Goal: Navigation & Orientation: Understand site structure

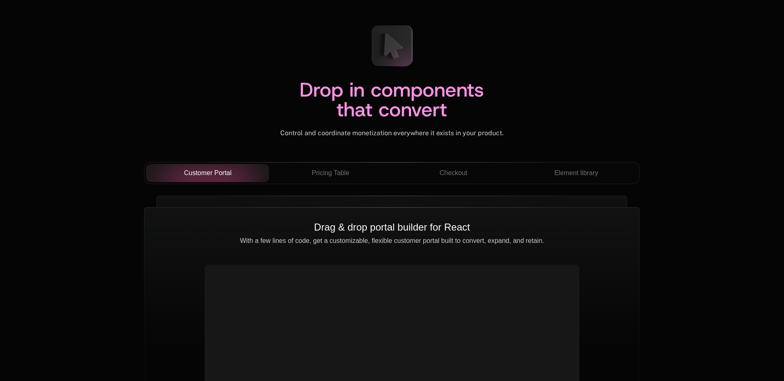
scroll to position [2913, 0]
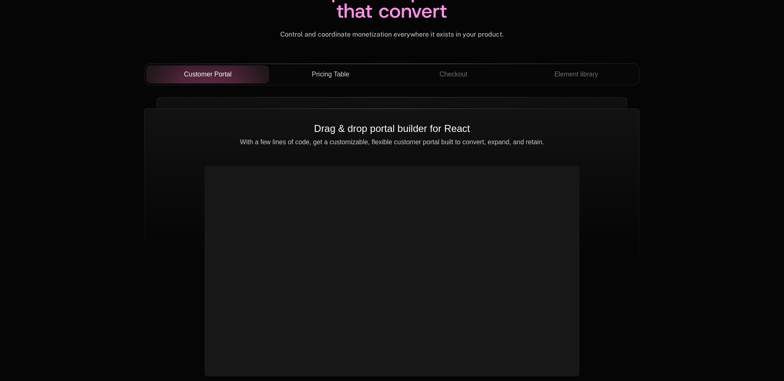
click at [288, 80] on button "Pricing Table" at bounding box center [330, 74] width 123 height 18
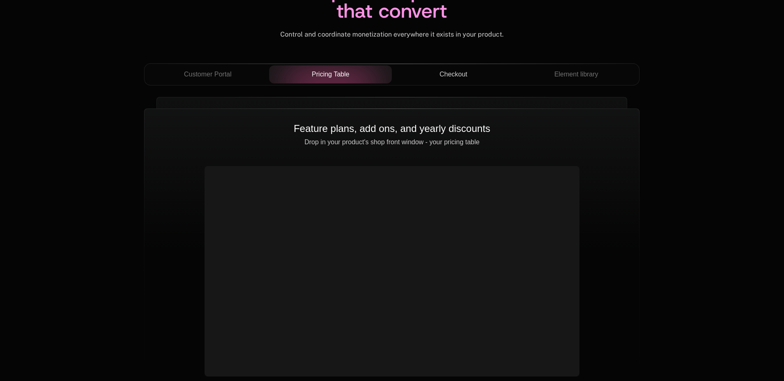
click at [431, 83] on button "Checkout" at bounding box center [453, 74] width 123 height 18
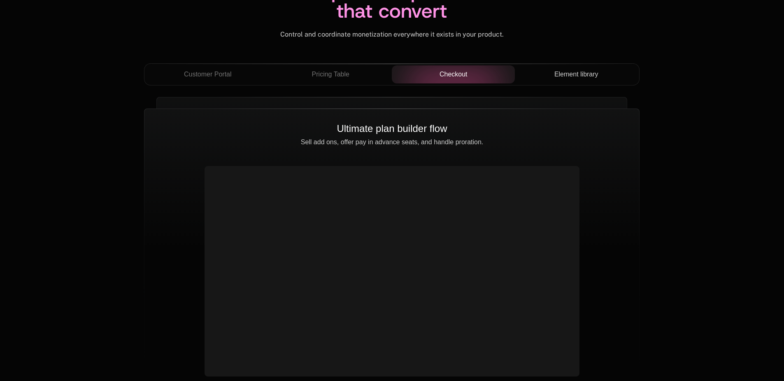
click at [556, 81] on button "Element library" at bounding box center [576, 74] width 123 height 18
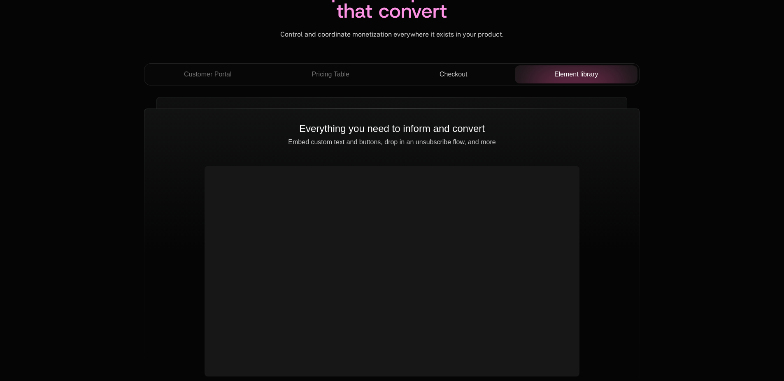
click at [461, 77] on span "Checkout" at bounding box center [453, 75] width 28 height 10
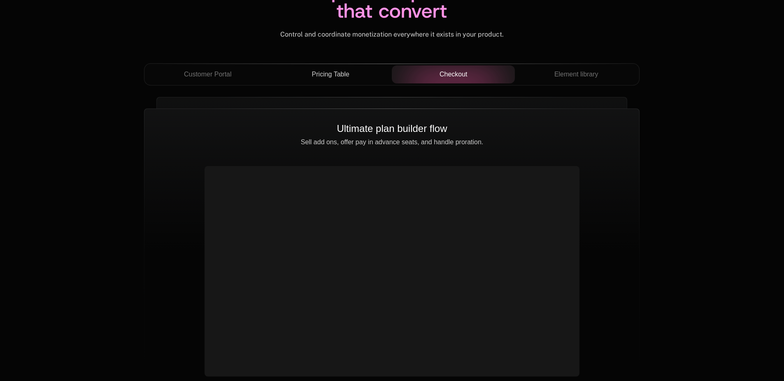
click at [361, 77] on div "Pricing Table" at bounding box center [331, 75] width 110 height 10
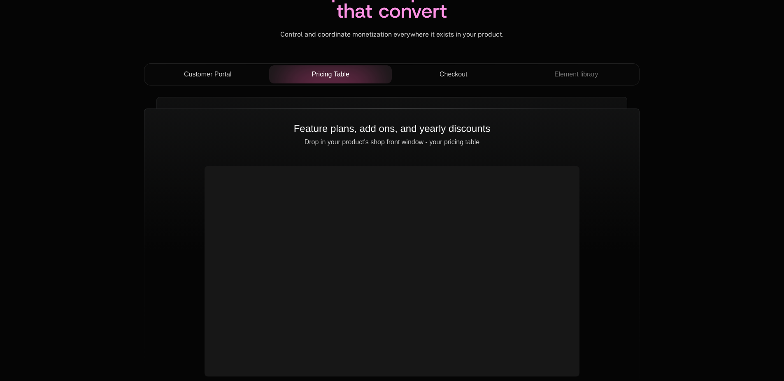
click at [165, 73] on div "Customer Portal" at bounding box center [208, 75] width 110 height 10
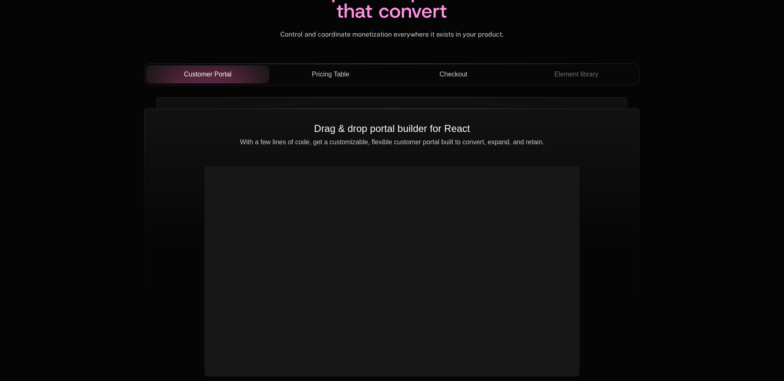
click at [334, 81] on button "Pricing Table" at bounding box center [330, 74] width 123 height 18
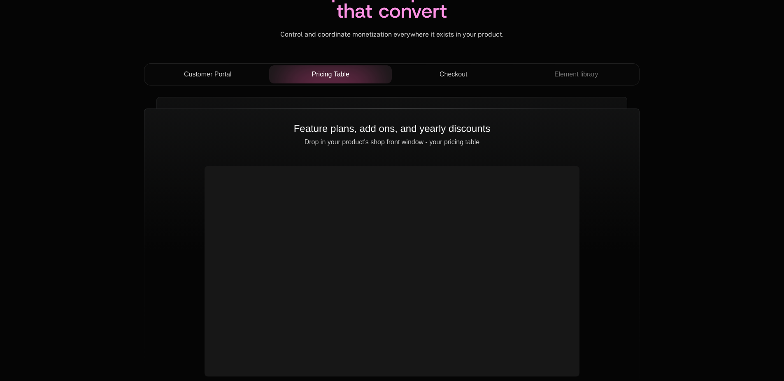
click at [444, 84] on button "Checkout" at bounding box center [453, 74] width 123 height 18
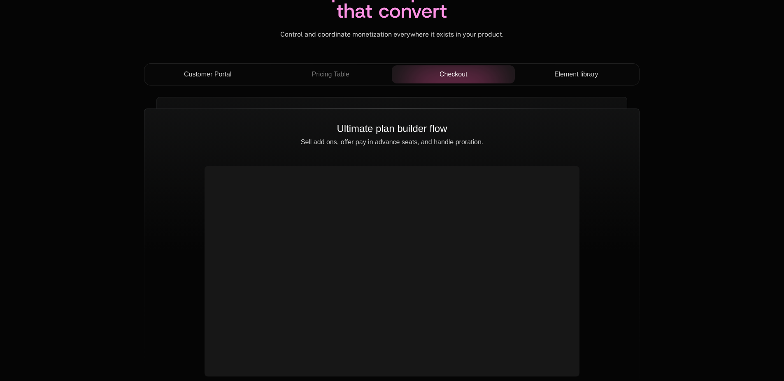
click at [620, 80] on button "Element library" at bounding box center [576, 74] width 123 height 18
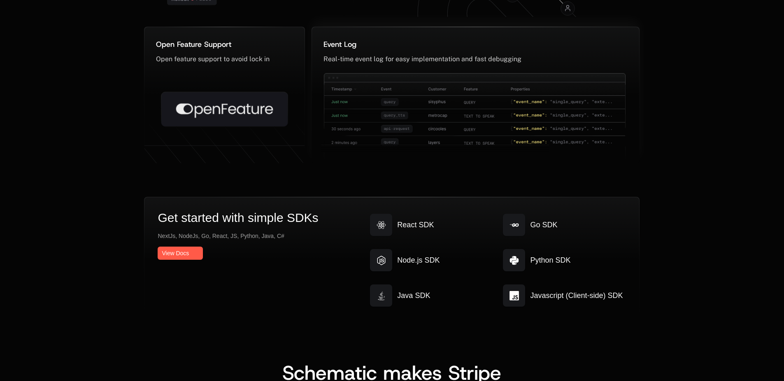
scroll to position [4354, 0]
